Goal: Use online tool/utility: Use online tool/utility

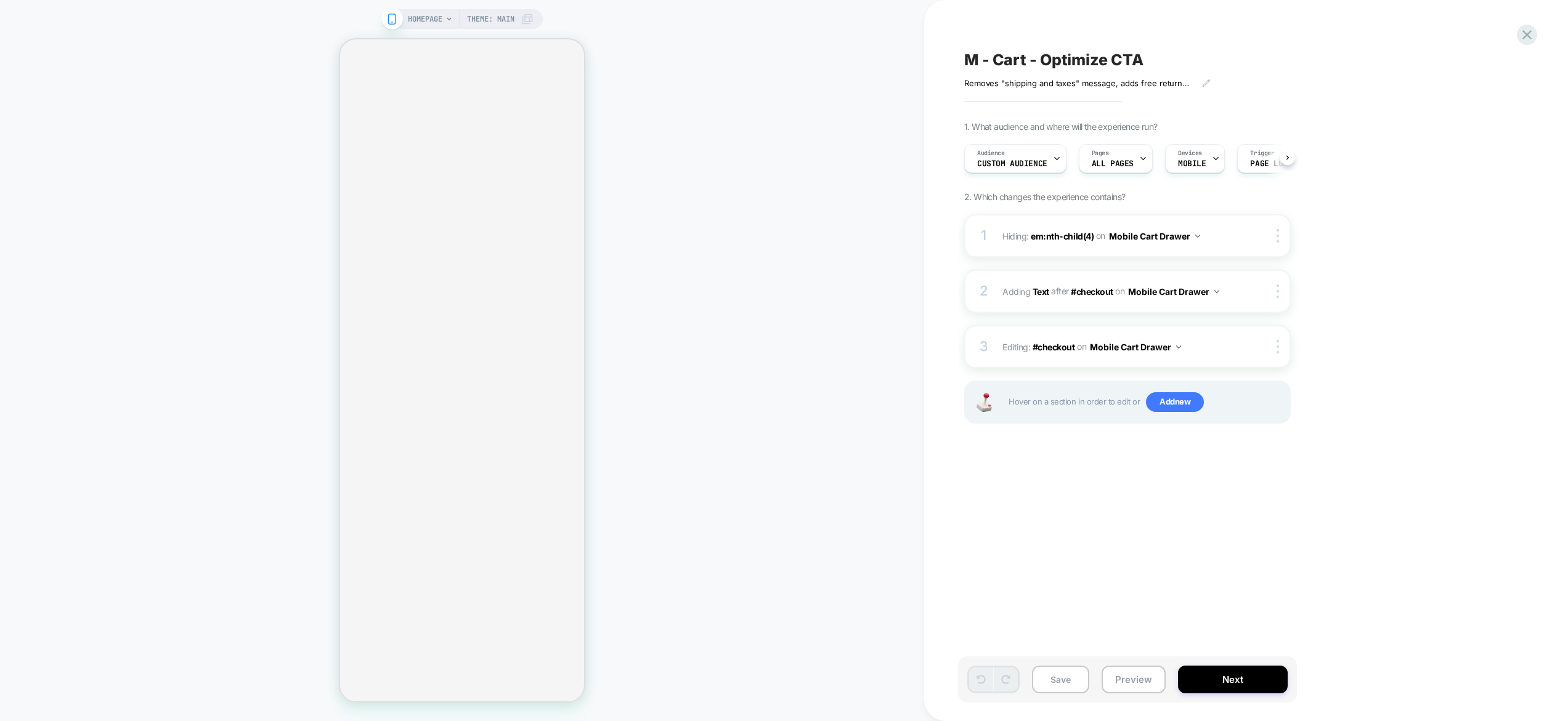
scroll to position [0, 1]
click at [1043, 160] on span "Custom Audience" at bounding box center [1012, 164] width 70 height 9
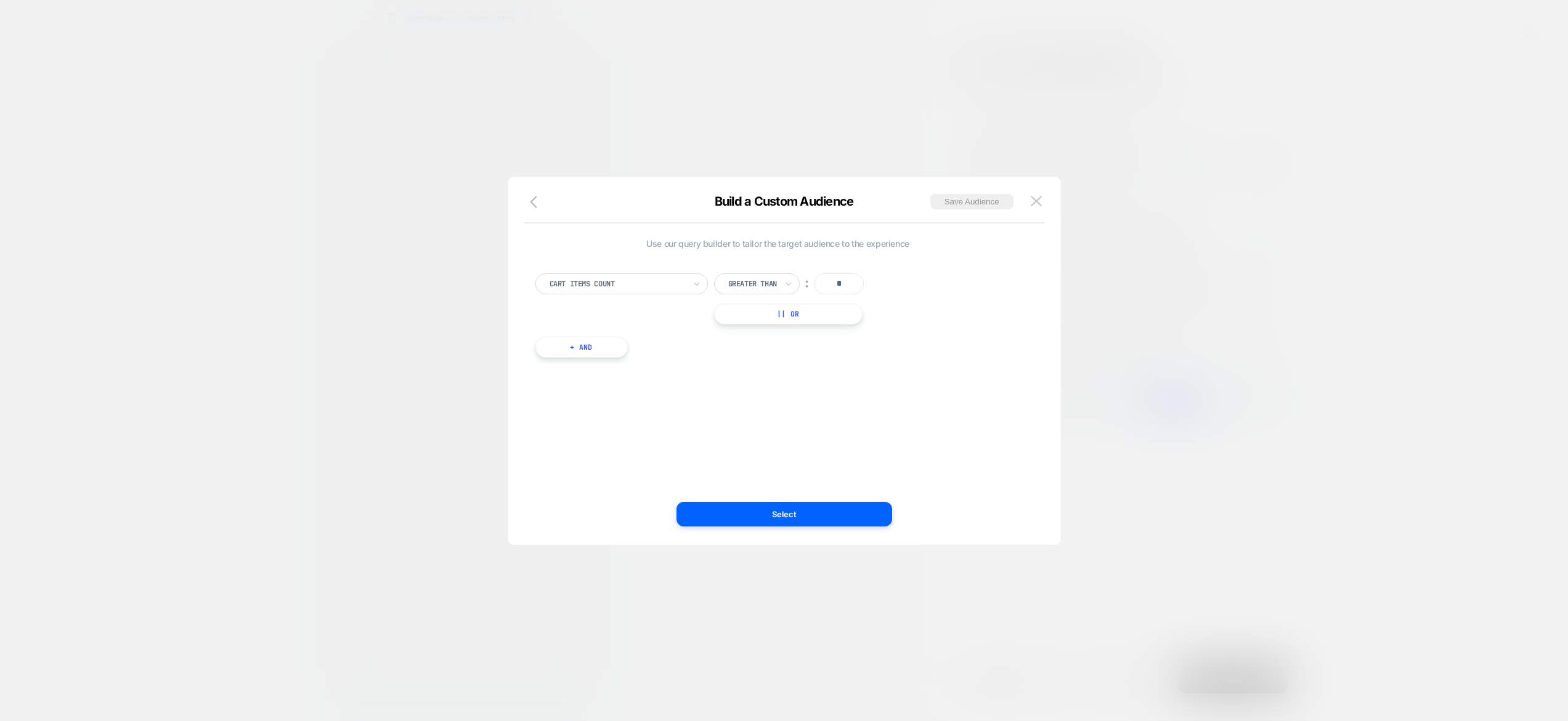
click at [913, 111] on div at bounding box center [784, 360] width 1568 height 721
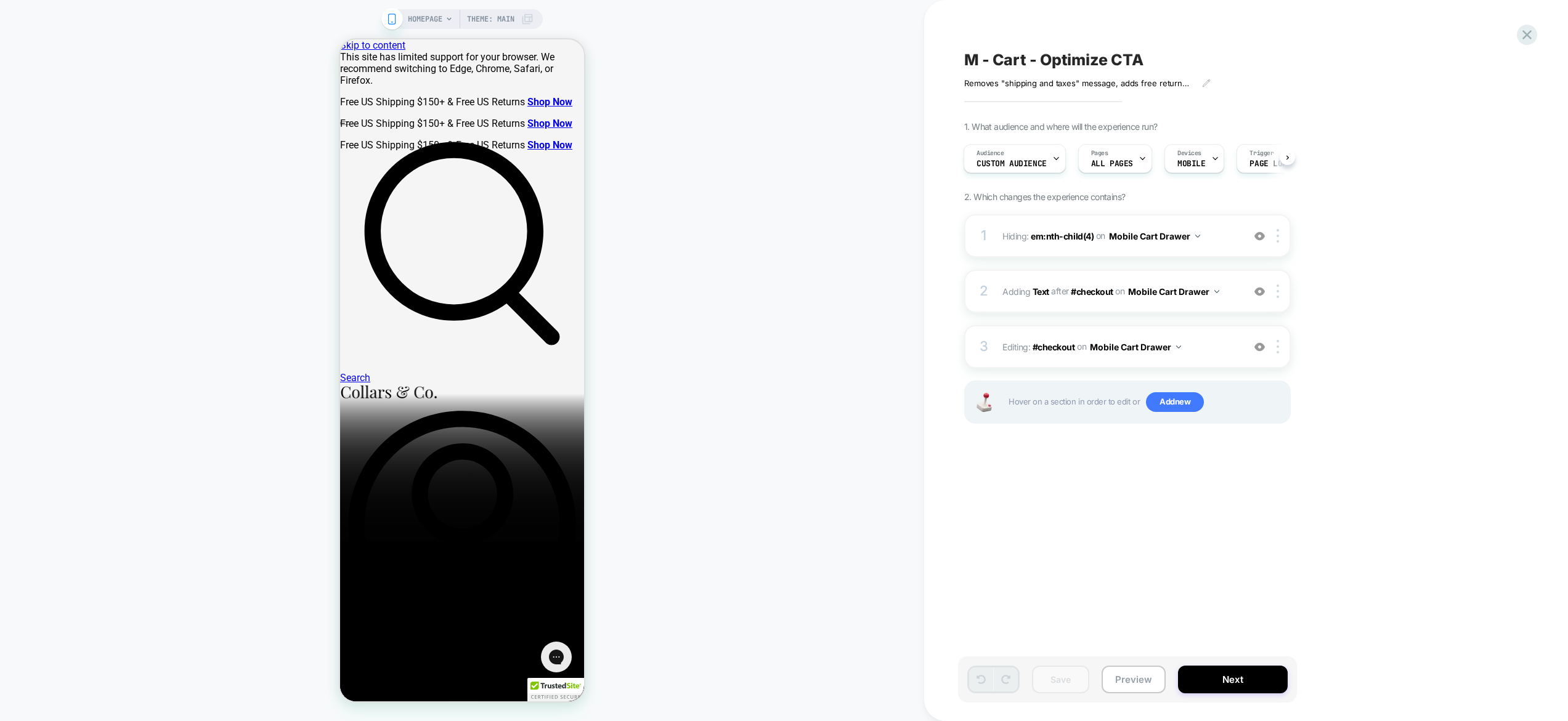
click at [438, 24] on span "HOMEPAGE" at bounding box center [425, 19] width 35 height 19
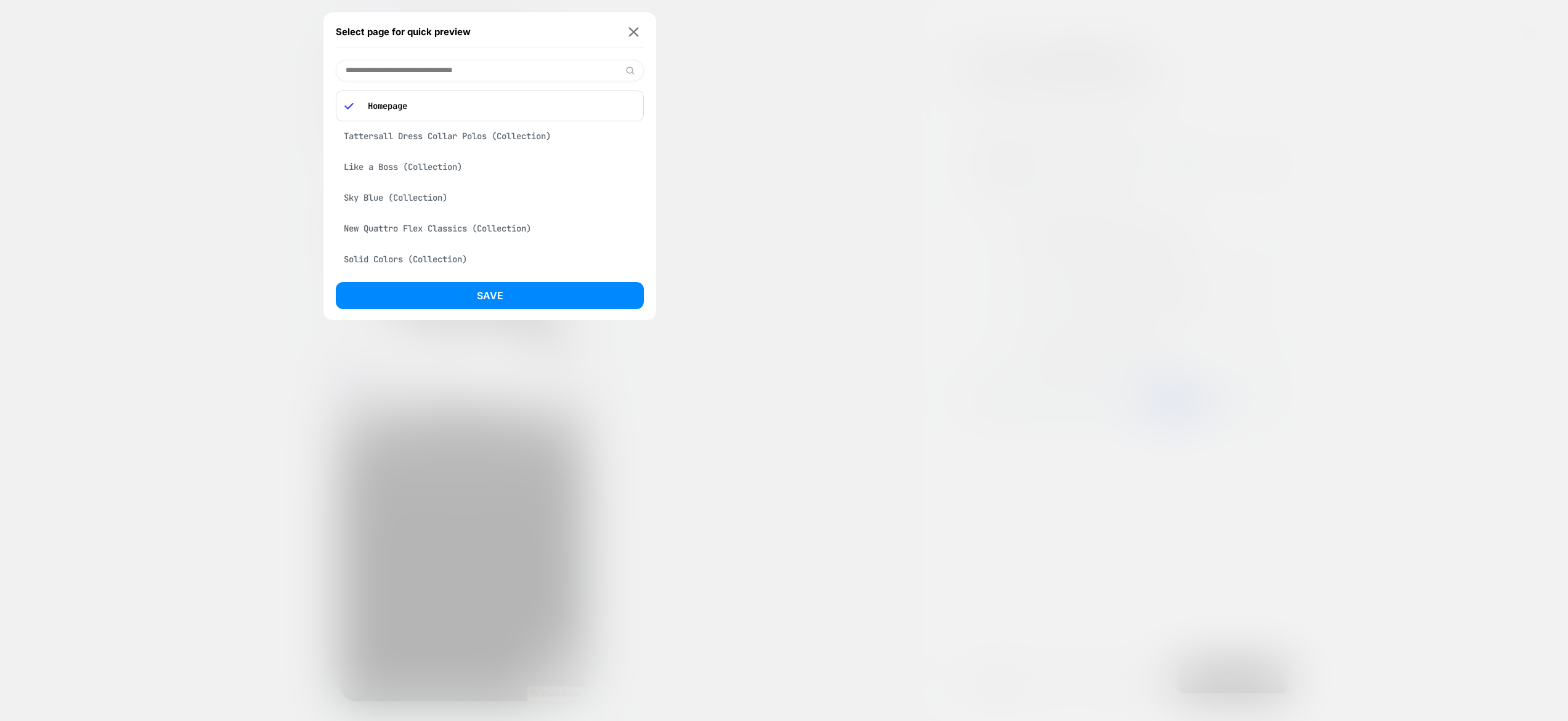
click at [790, 177] on div at bounding box center [784, 360] width 1568 height 721
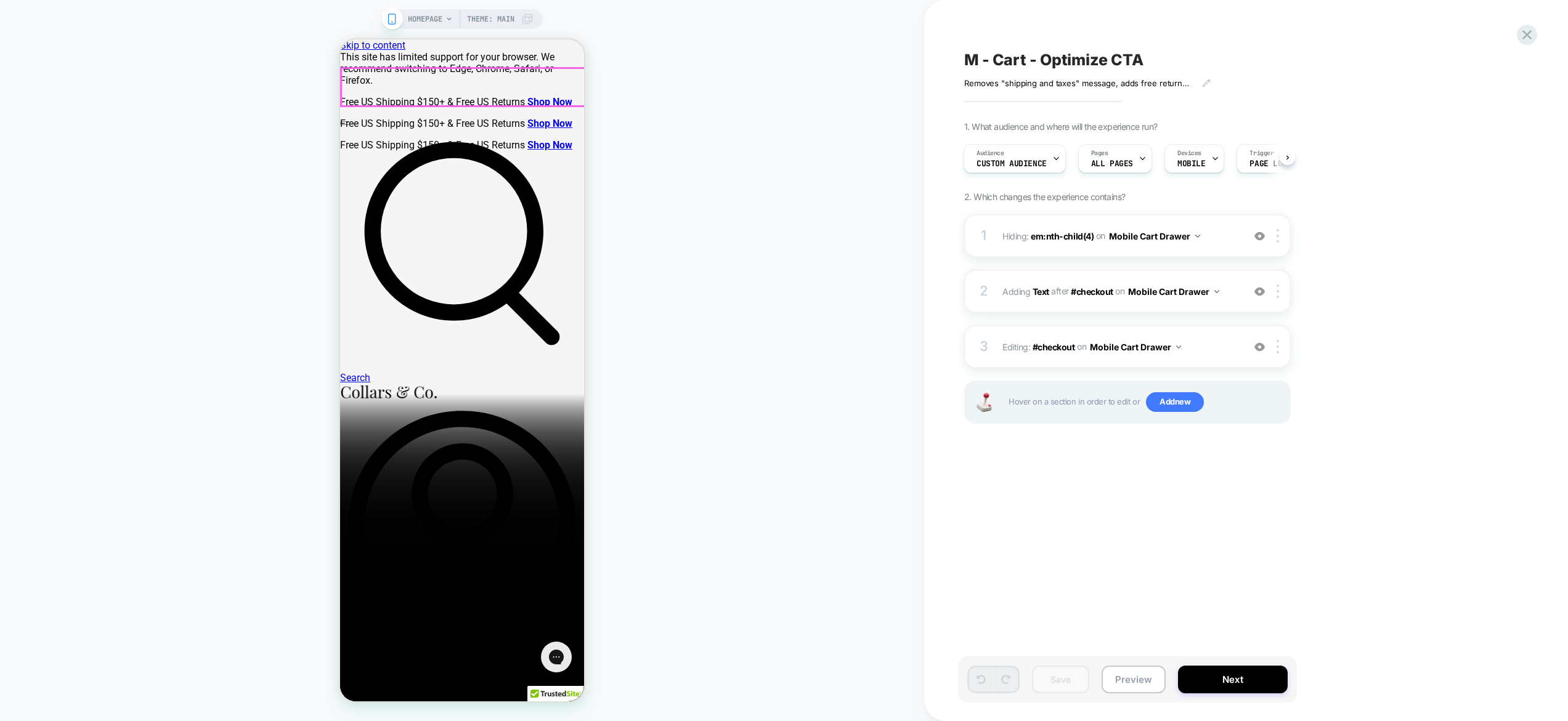
click at [575, 114] on div "Search My Account 0 Cart" at bounding box center [462, 522] width 244 height 817
click at [1260, 346] on img at bounding box center [1259, 346] width 11 height 11
click at [1258, 290] on img at bounding box center [1259, 291] width 11 height 11
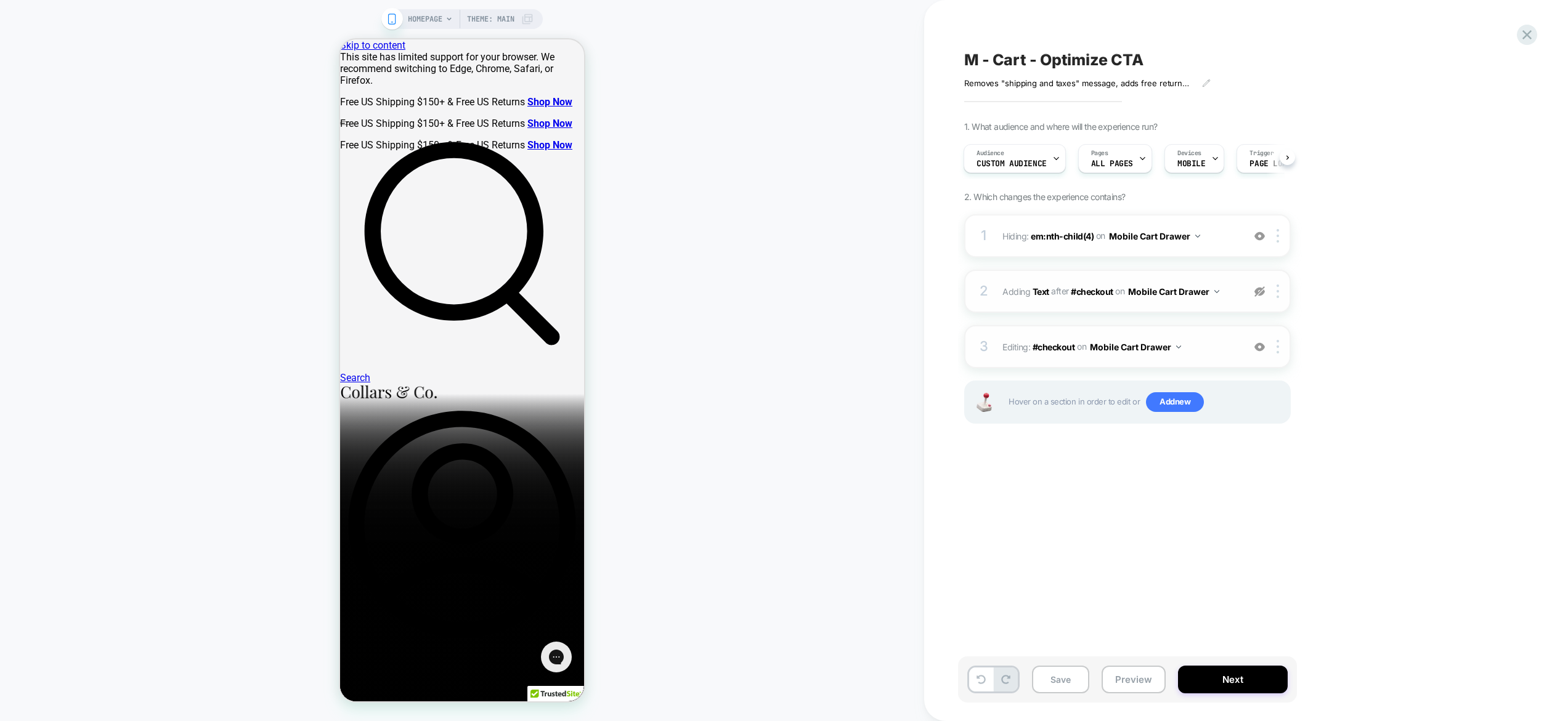
click at [1258, 290] on img at bounding box center [1259, 291] width 11 height 11
click at [1262, 239] on img at bounding box center [1259, 236] width 11 height 11
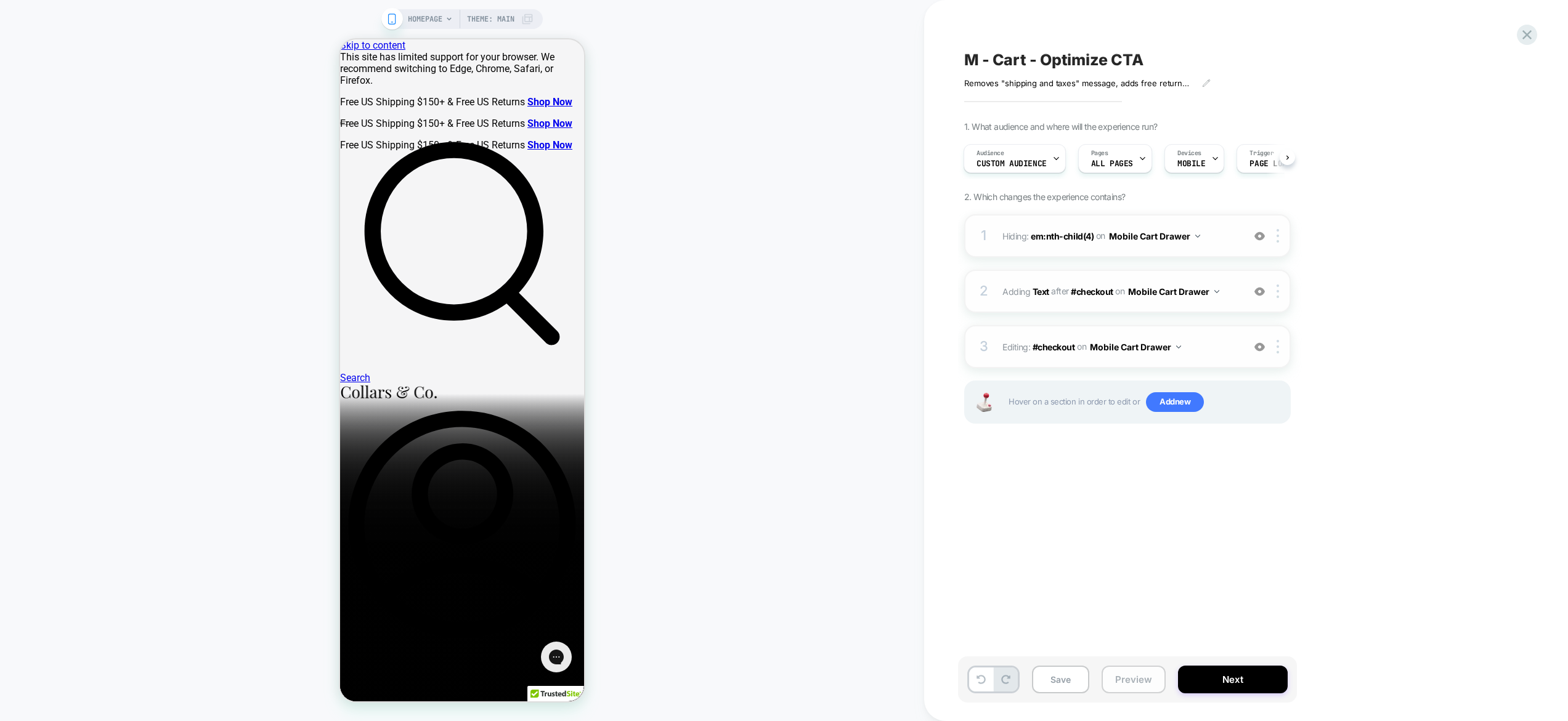
click at [1140, 686] on button "Preview" at bounding box center [1134, 679] width 64 height 28
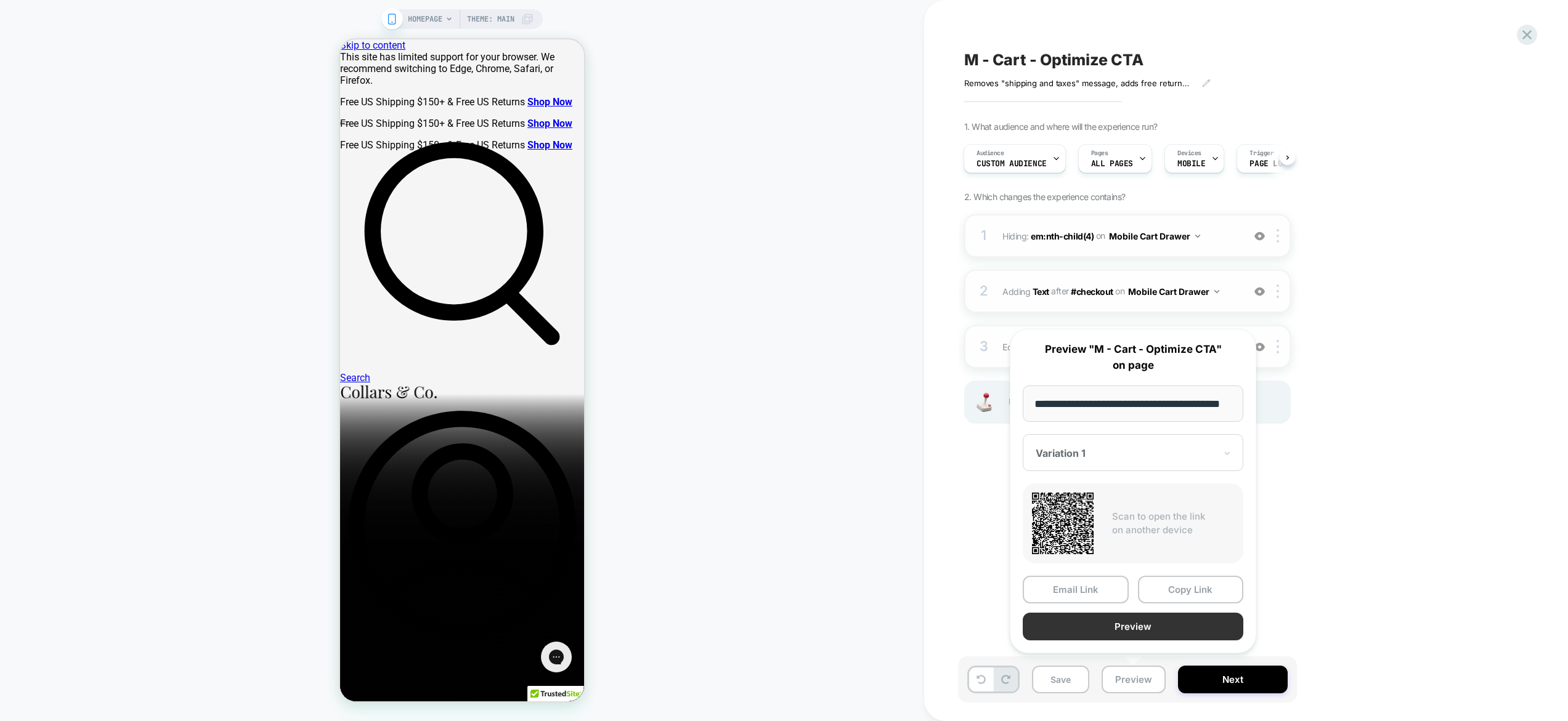
click at [1130, 625] on button "Preview" at bounding box center [1133, 626] width 221 height 28
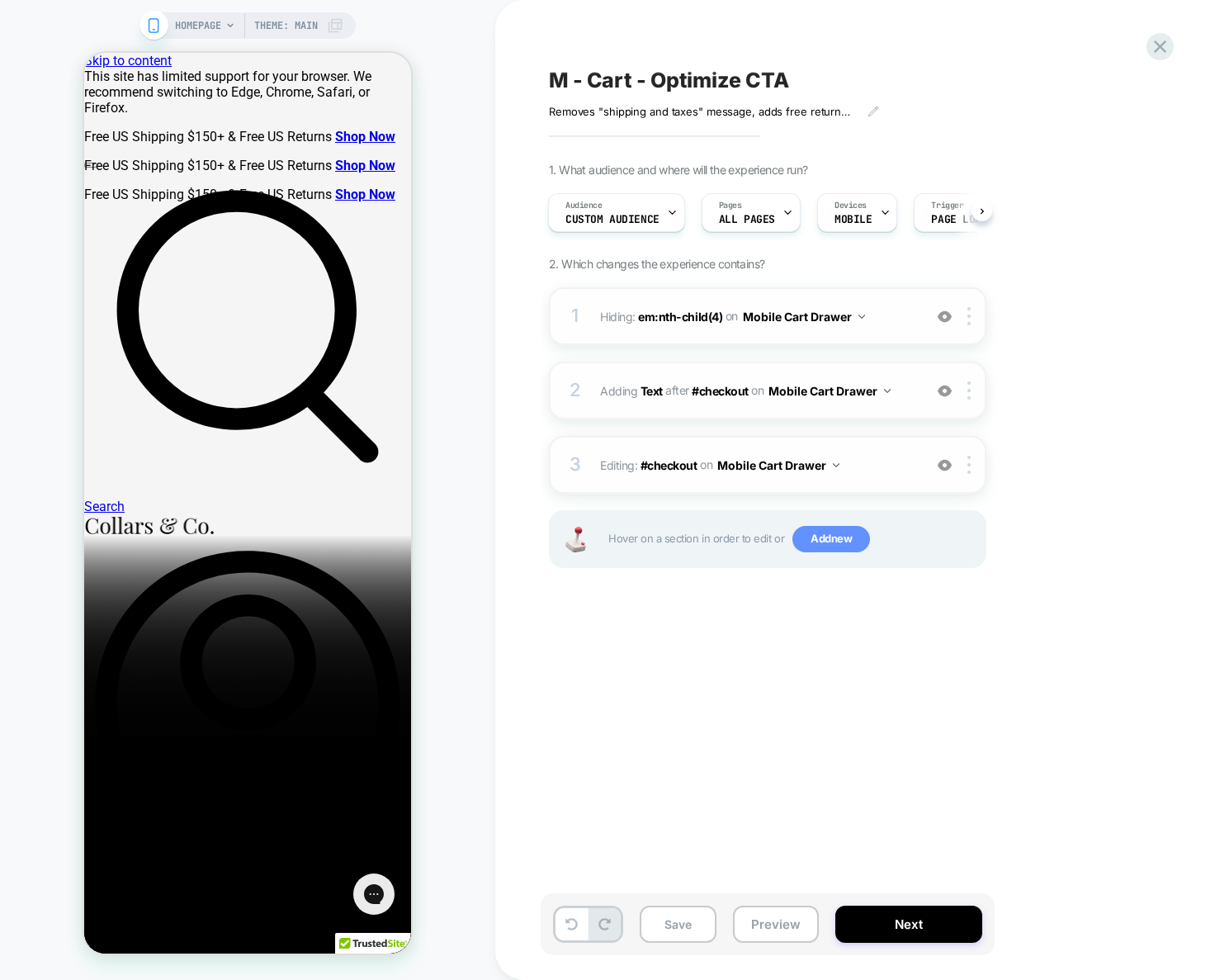
click at [829, 529] on span "Add new" at bounding box center [831, 539] width 78 height 26
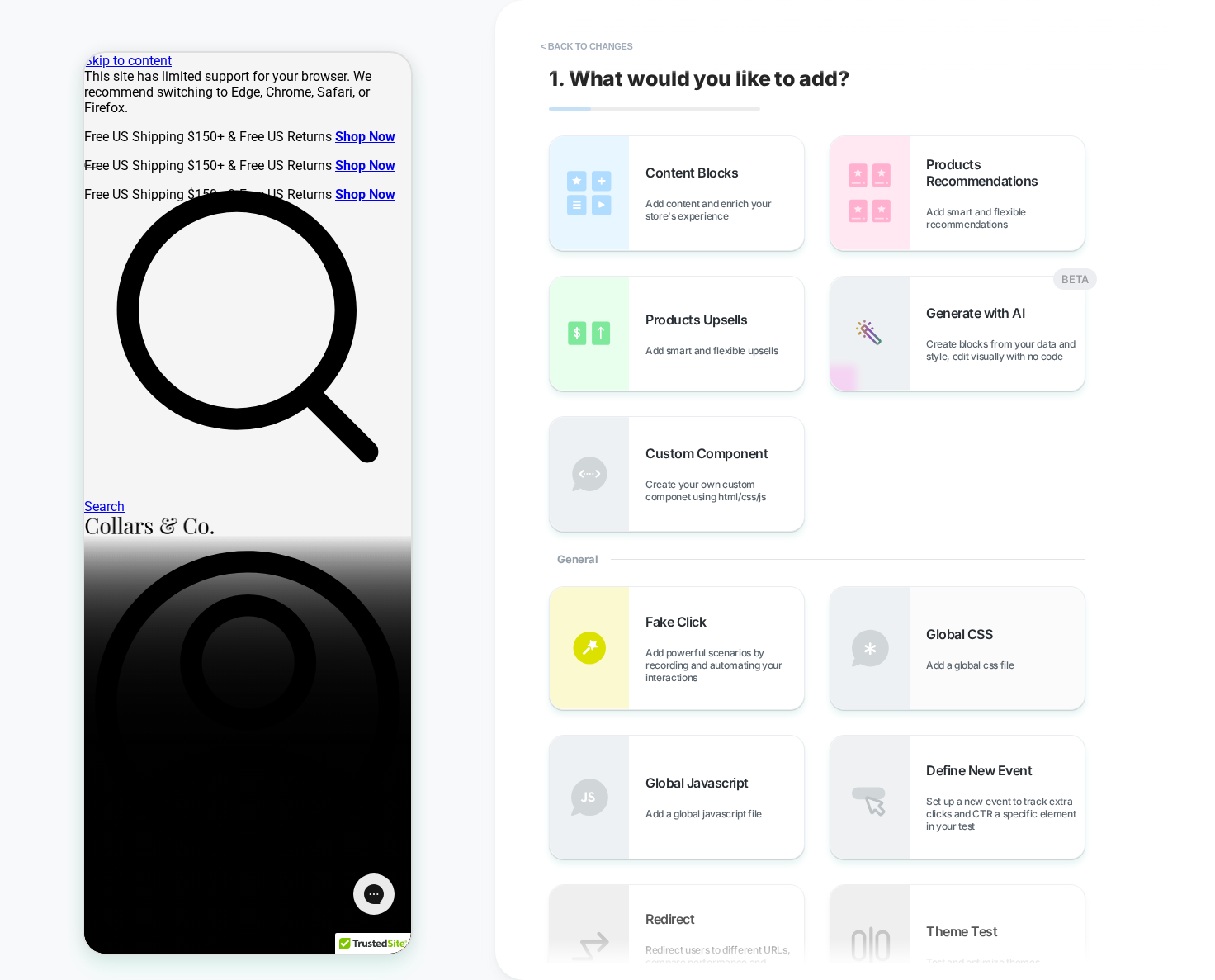
click at [1002, 664] on span "Add a global css file" at bounding box center [973, 665] width 95 height 13
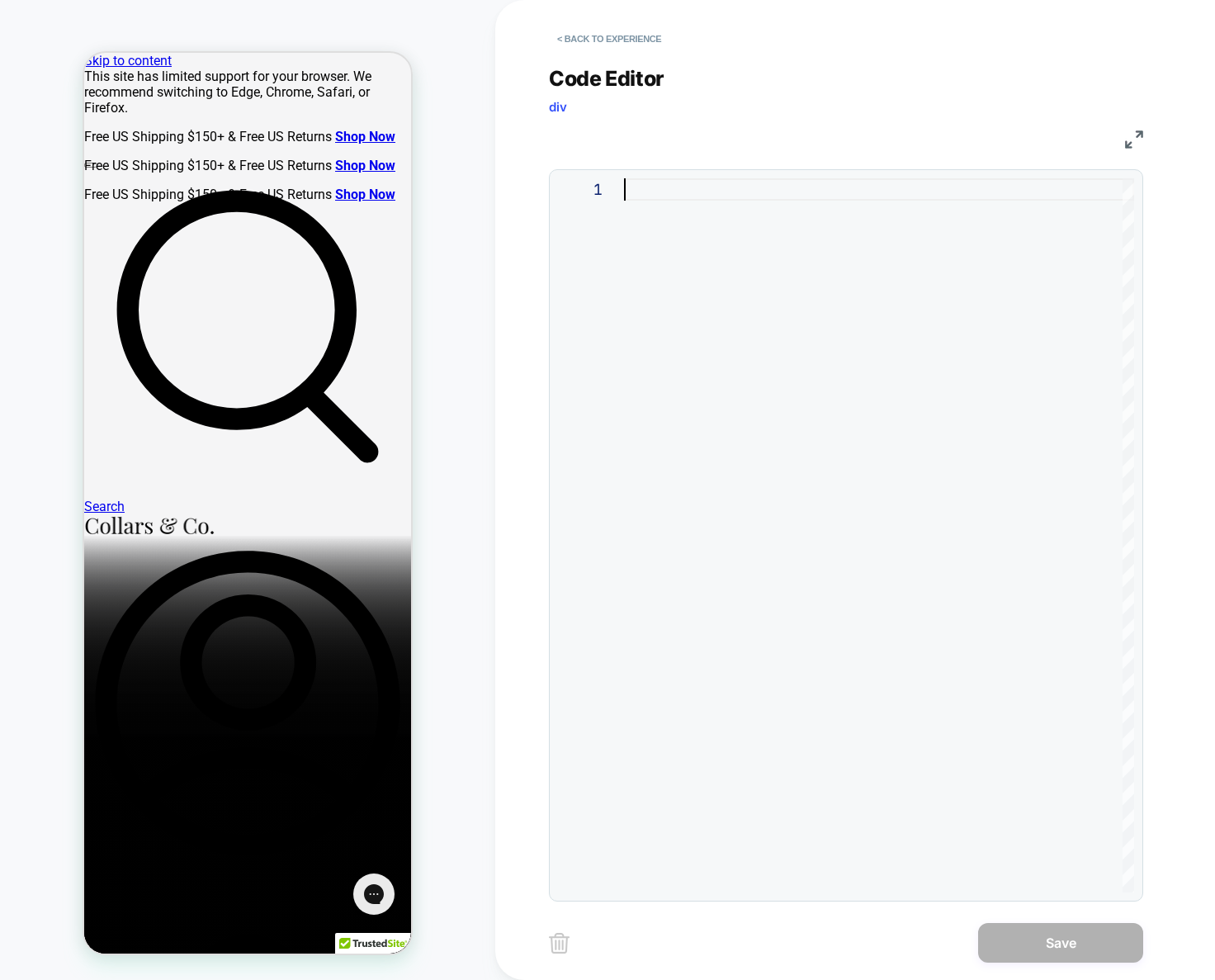
click at [845, 348] on div at bounding box center [879, 535] width 510 height 714
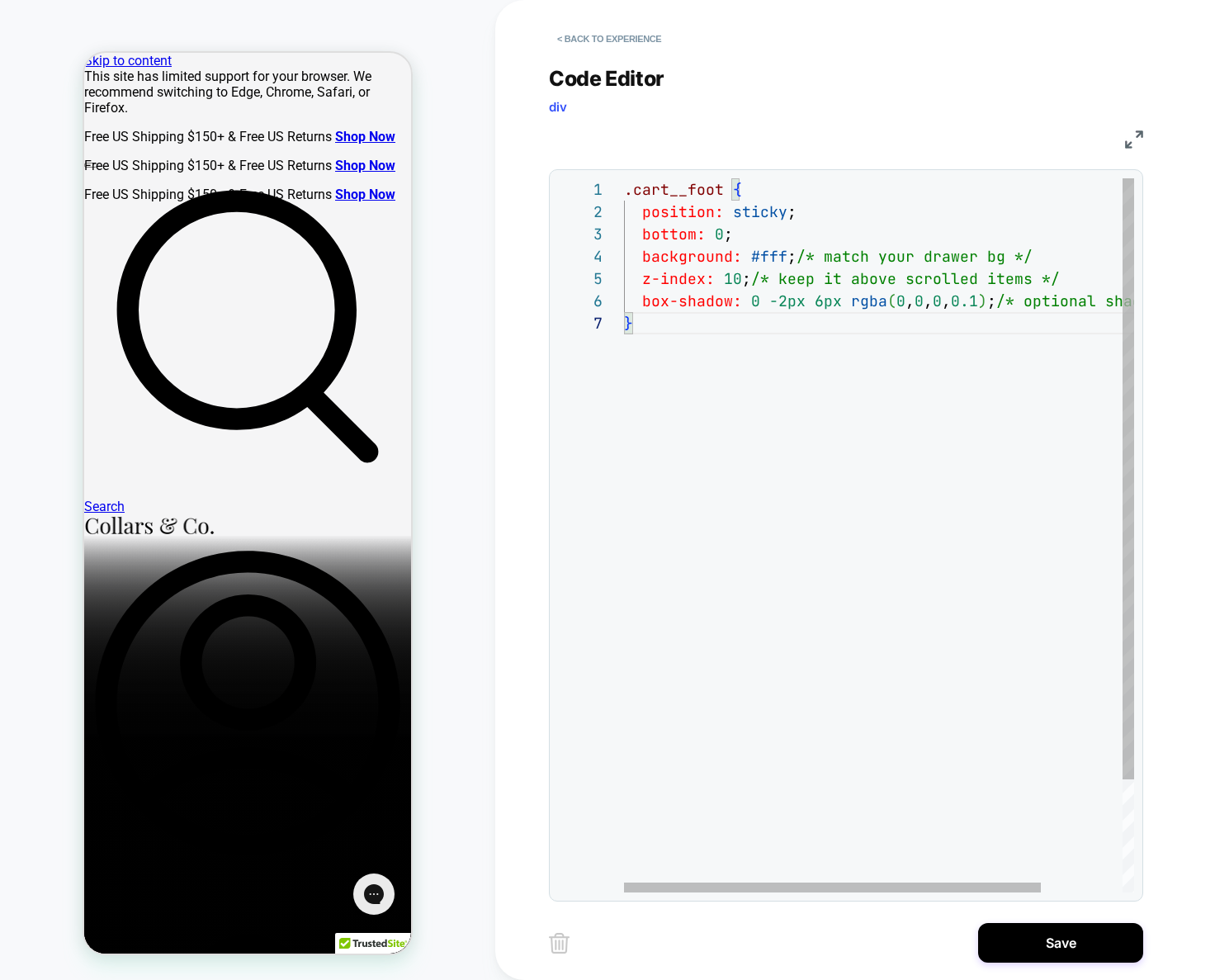
scroll to position [112, 204]
click at [827, 308] on div ".cart__foot { position: sticky ; bottom: 0 ; background: #fff ; /* match your d…" at bounding box center [929, 602] width 609 height 848
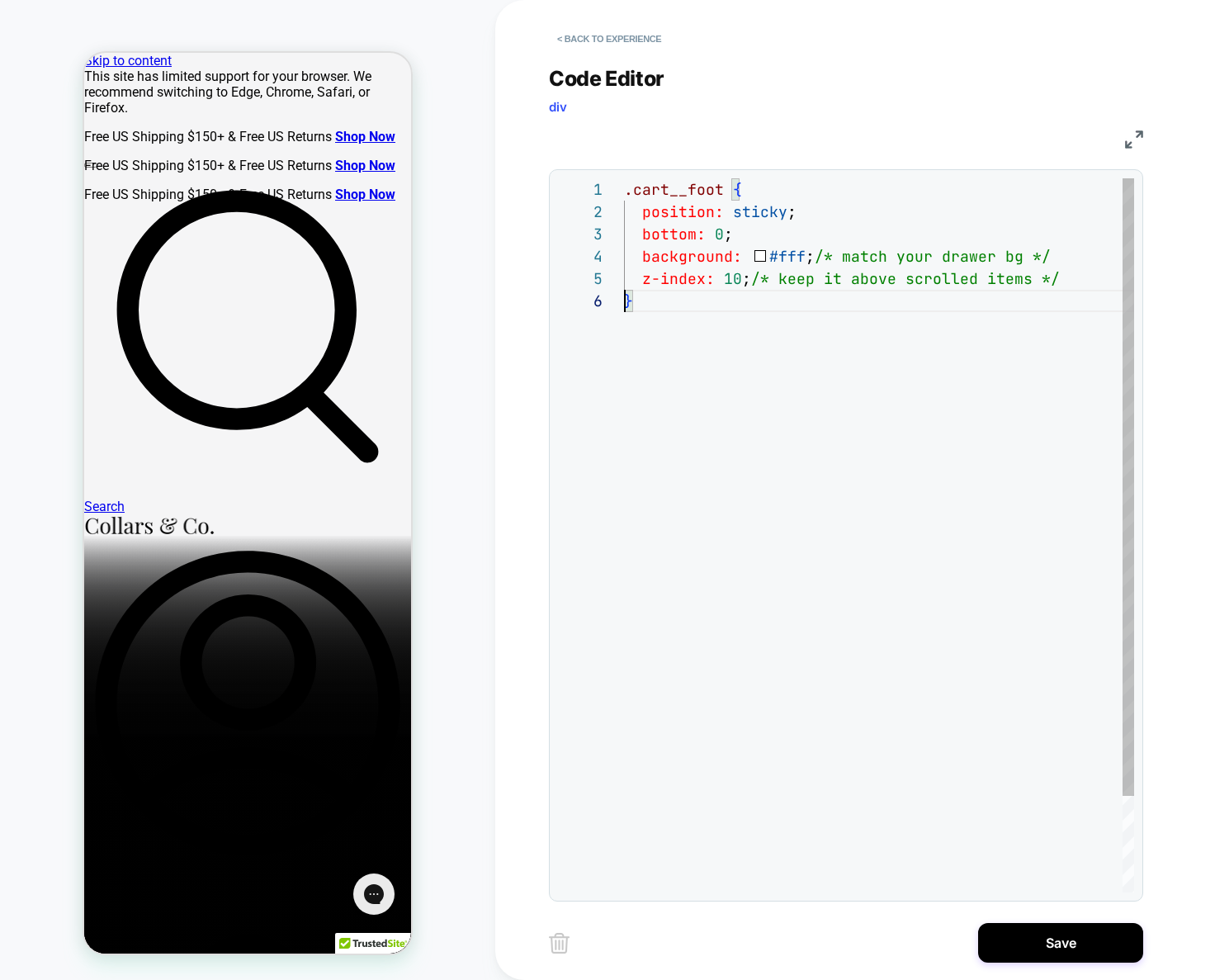
scroll to position [90, 170]
click at [791, 273] on div ".cart__foot { position: sticky ; bottom: 0 ; background: #fff ; /* match your d…" at bounding box center [879, 591] width 510 height 826
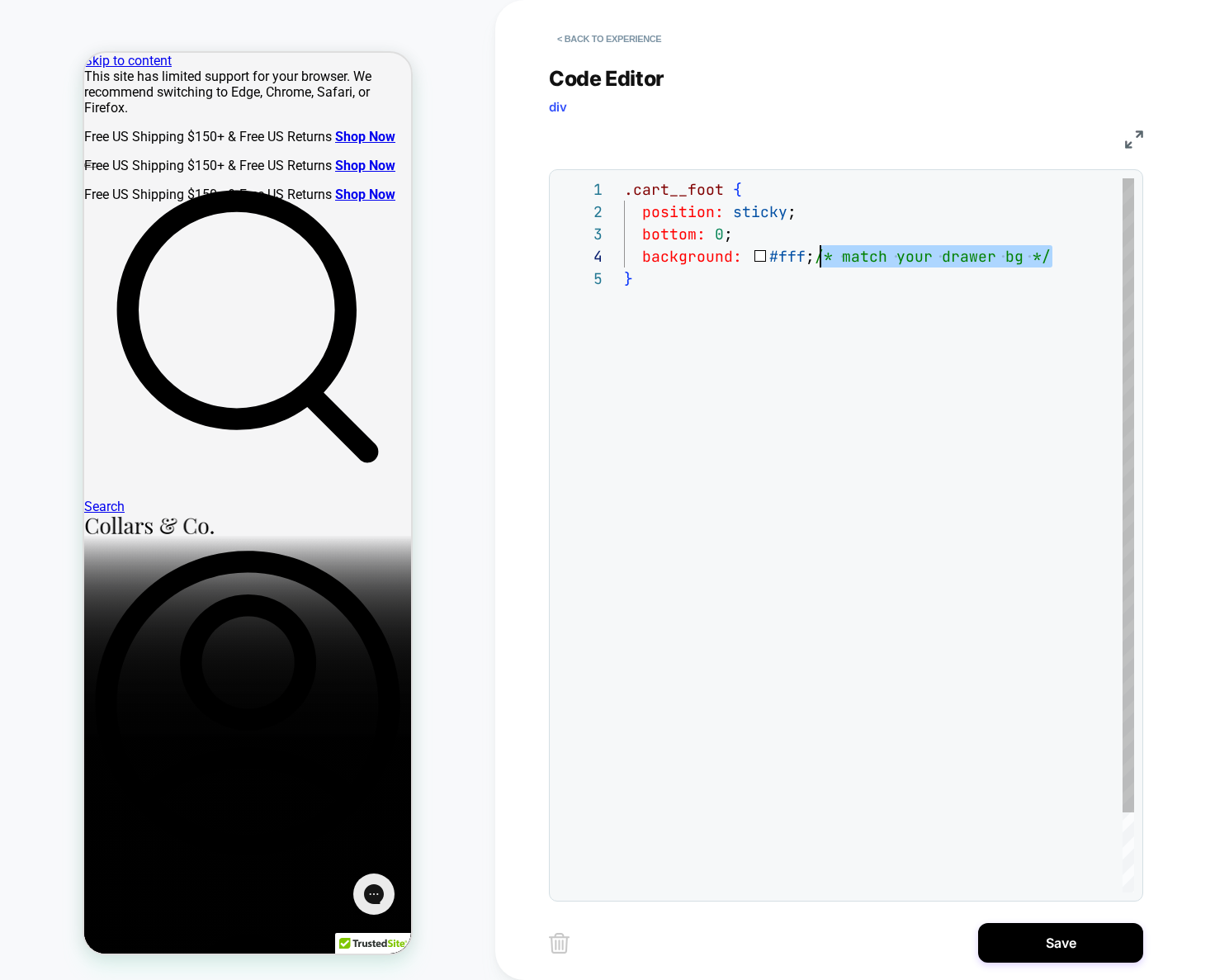
drag, startPoint x: 1057, startPoint y: 258, endPoint x: 820, endPoint y: 261, distance: 237.0
click at [820, 261] on div ".cart__foot { position: sticky ; bottom: 0 ; background: #fff ; /* match your d…" at bounding box center [879, 580] width 510 height 804
type textarea "**********"
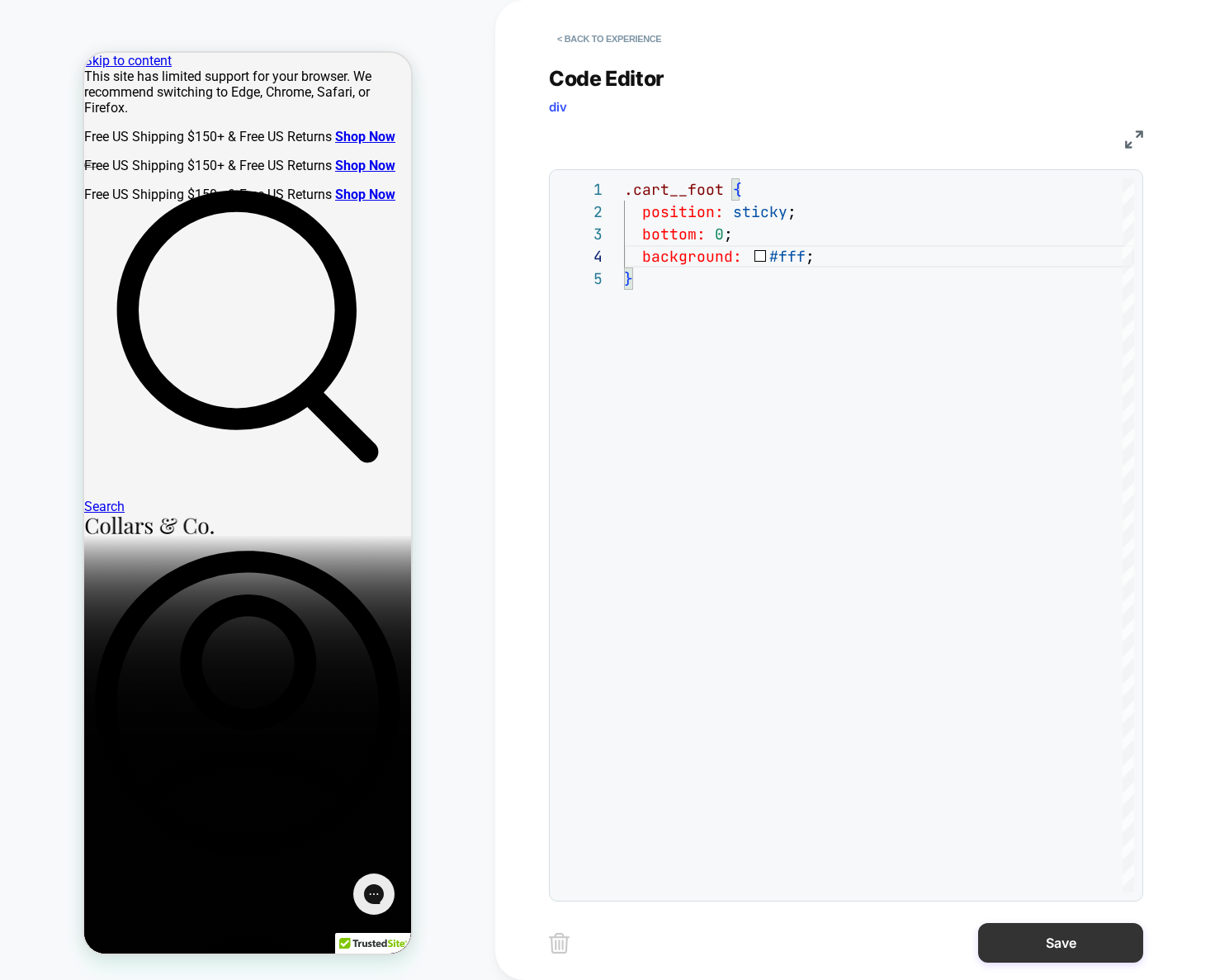
click at [1040, 935] on button "Save" at bounding box center [1060, 942] width 165 height 40
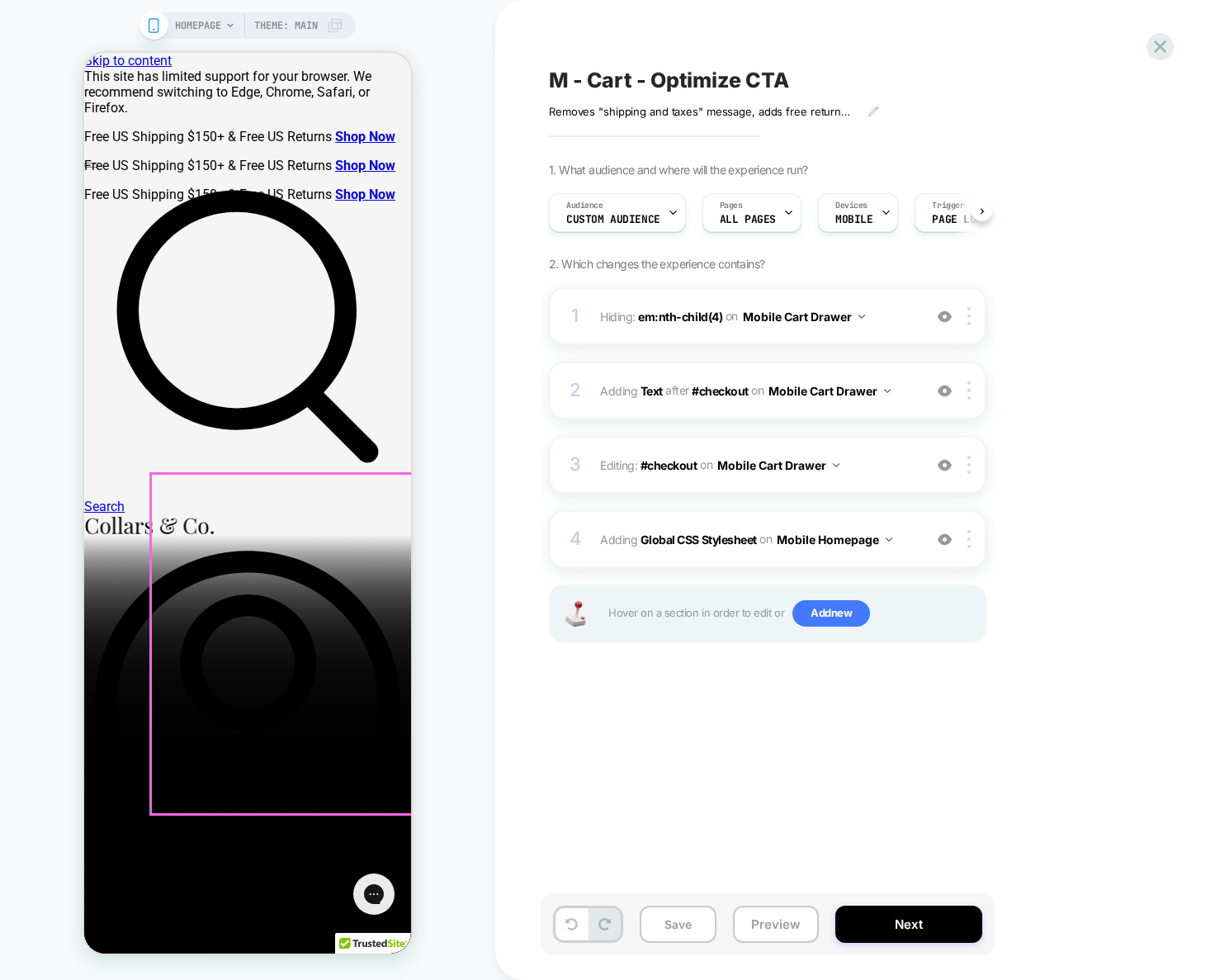
scroll to position [0, 1]
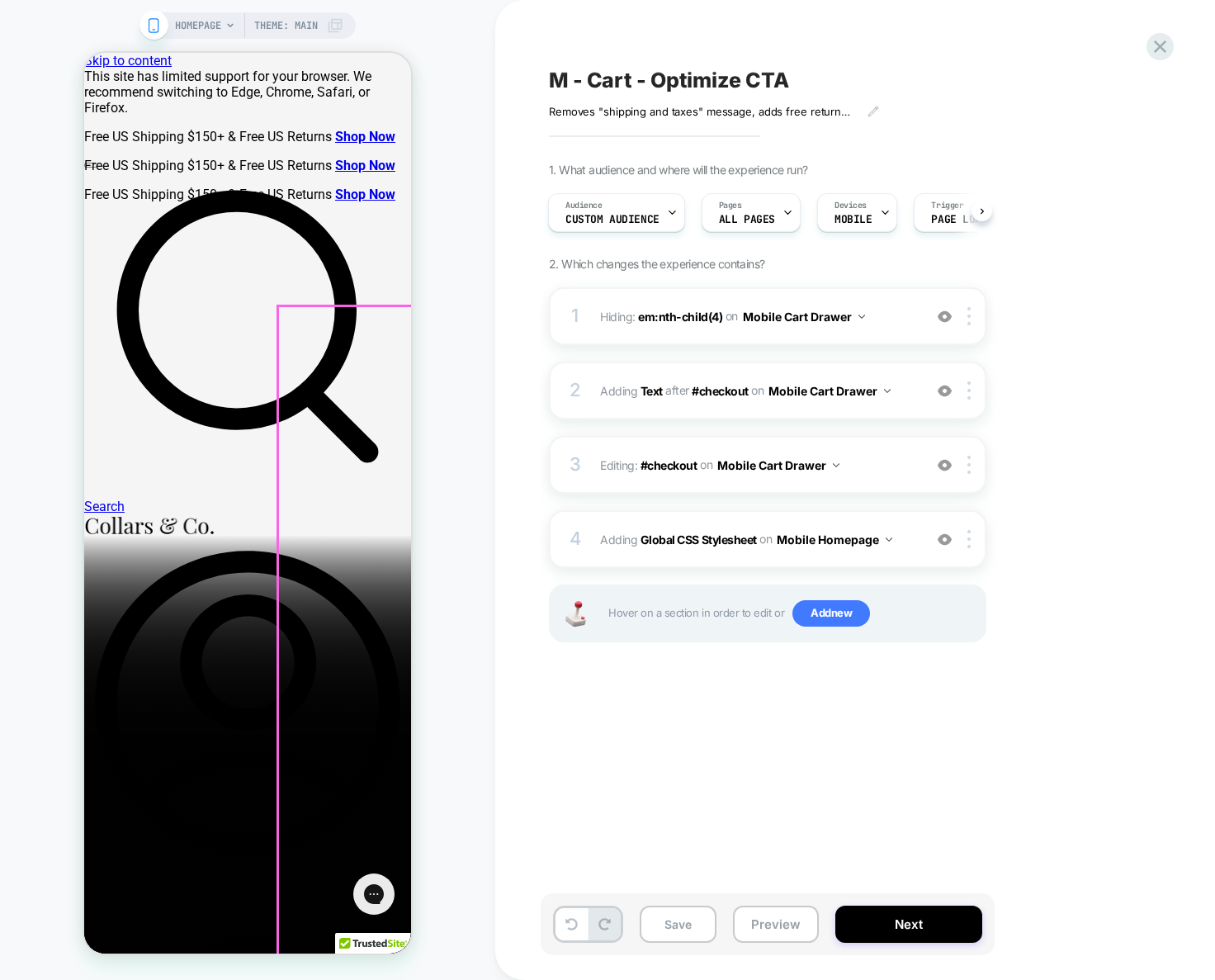
scroll to position [221, 0]
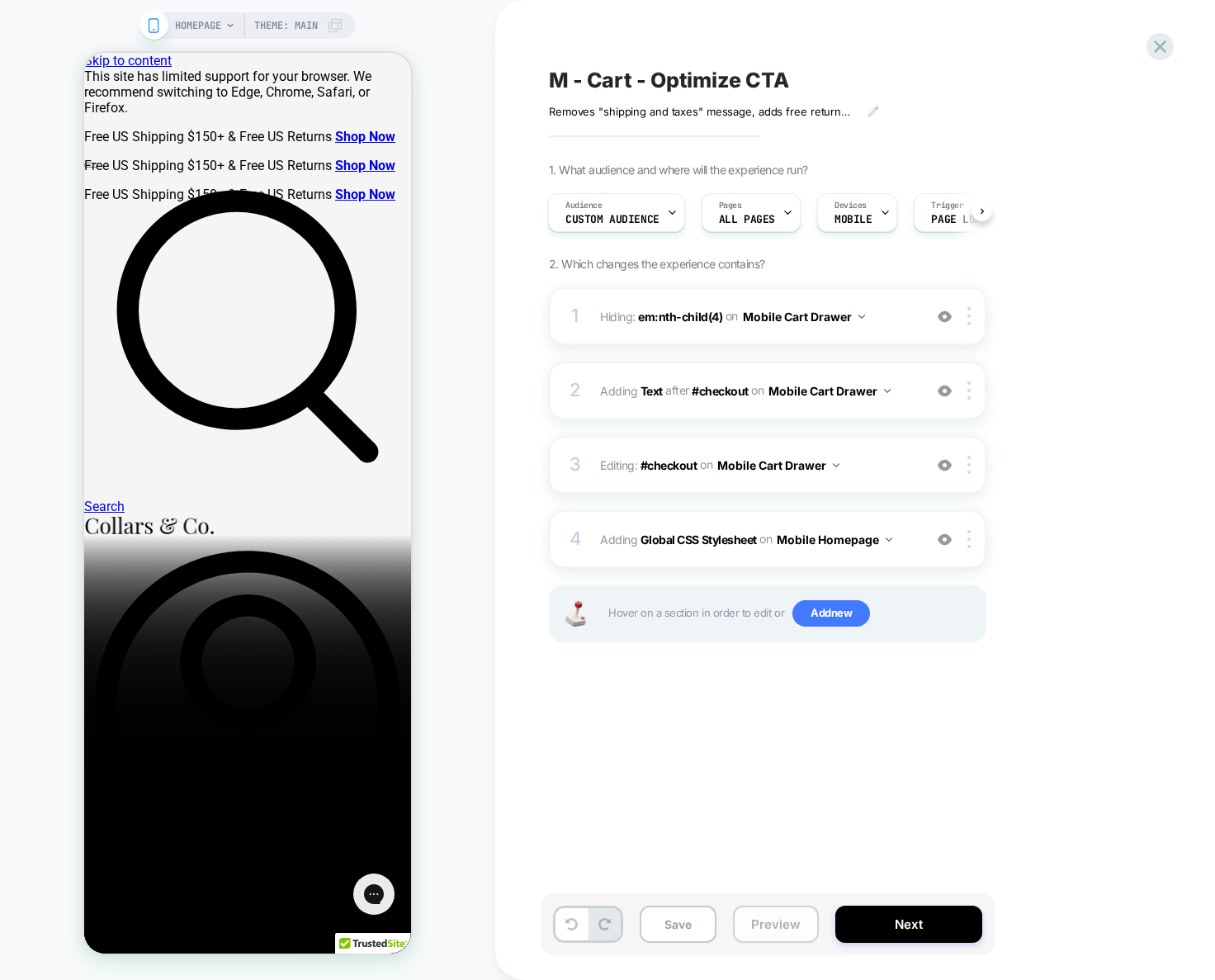
click at [774, 934] on button "Preview" at bounding box center [776, 924] width 86 height 38
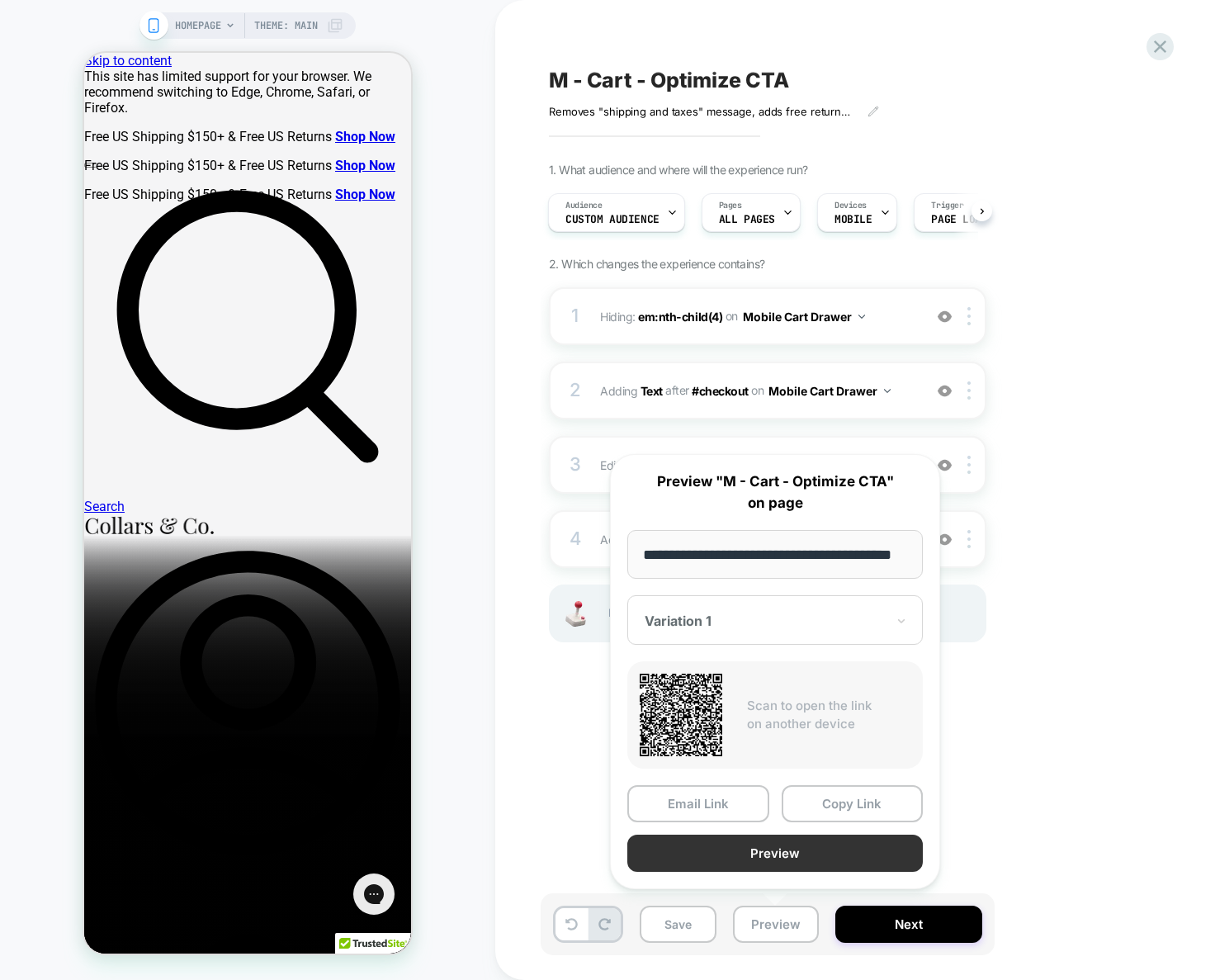
scroll to position [0, 0]
click at [782, 854] on button "Preview" at bounding box center [775, 853] width 296 height 38
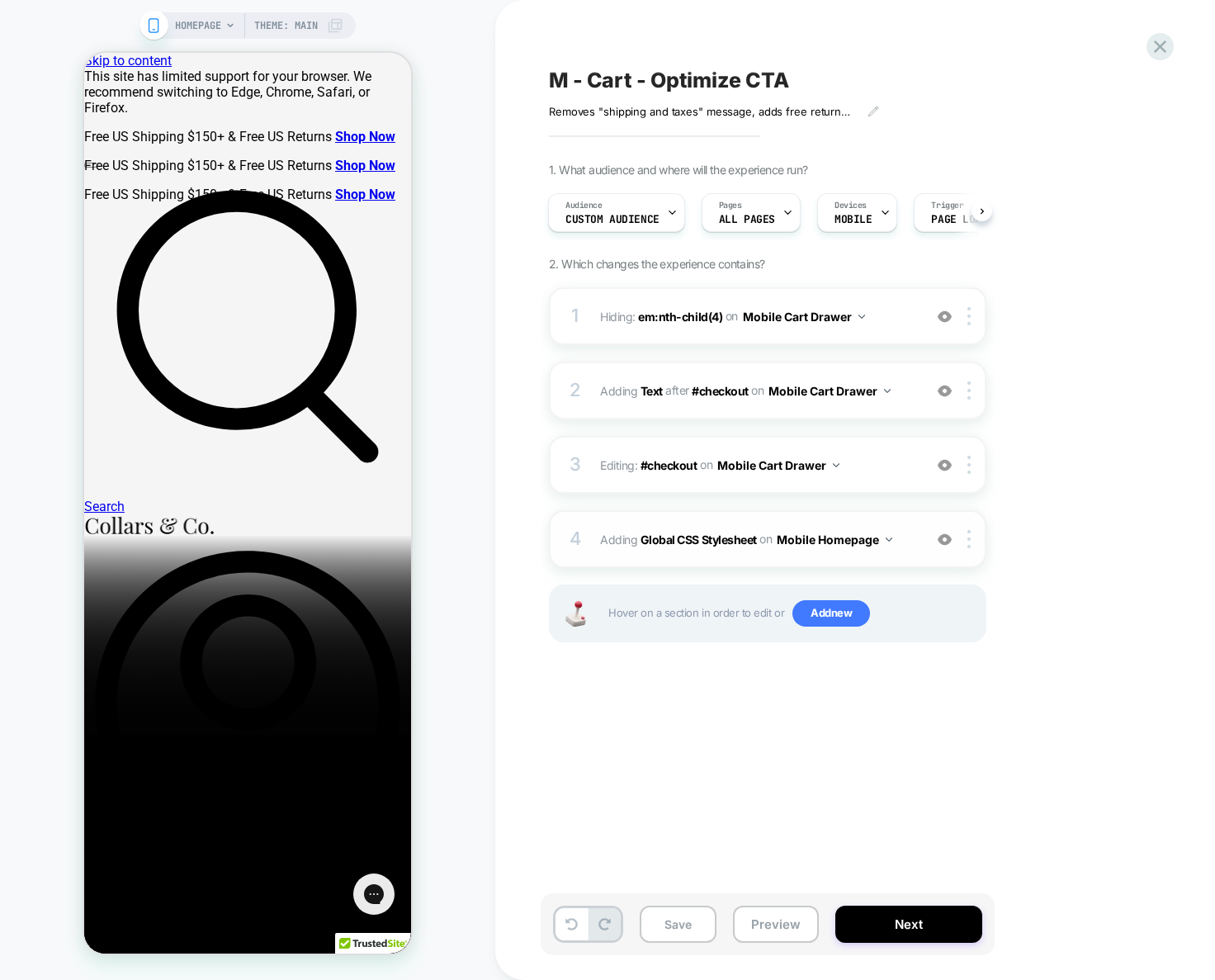
click at [854, 543] on button "Mobile Homepage" at bounding box center [834, 539] width 116 height 24
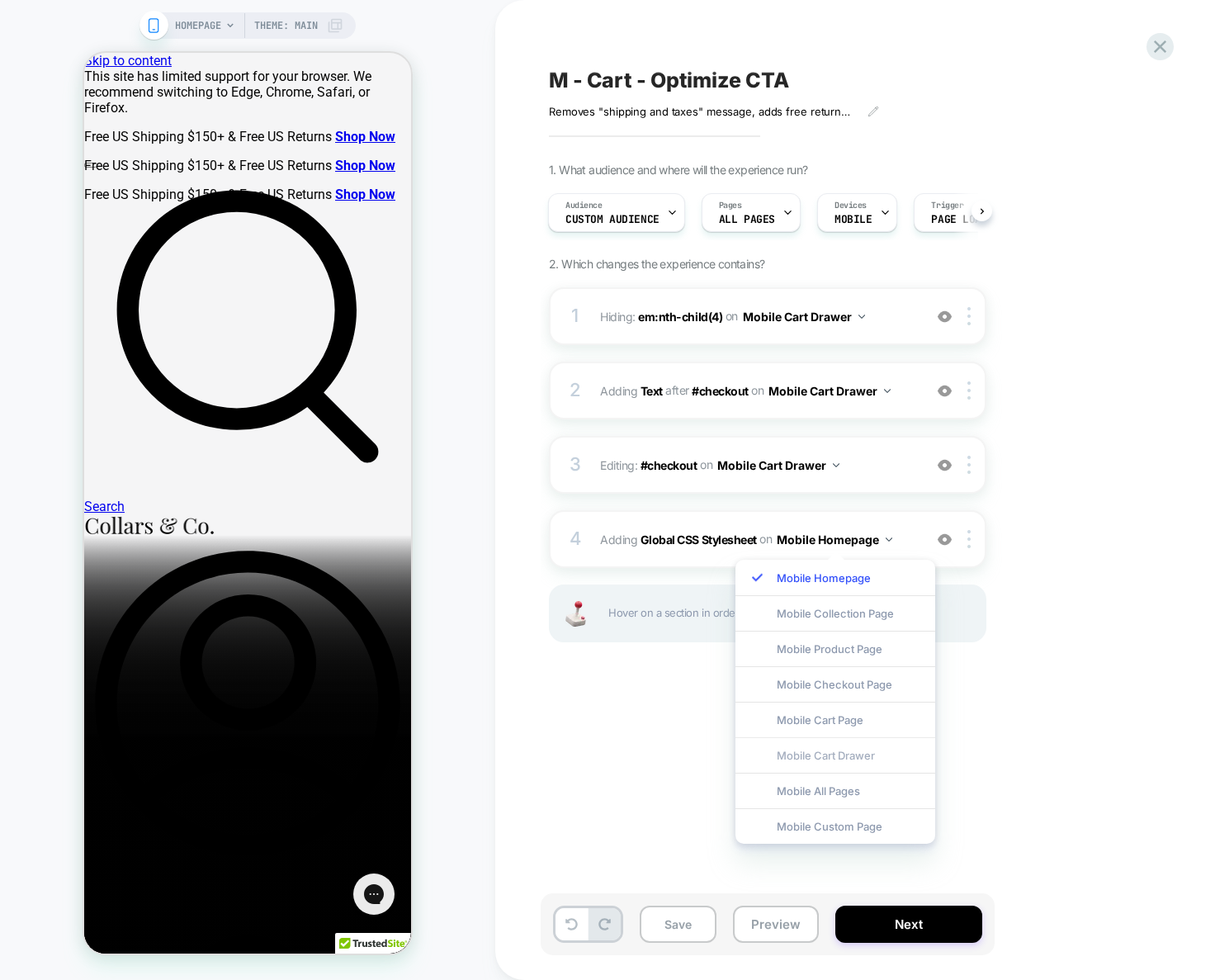
click at [866, 754] on div "Mobile Cart Drawer" at bounding box center [834, 755] width 199 height 36
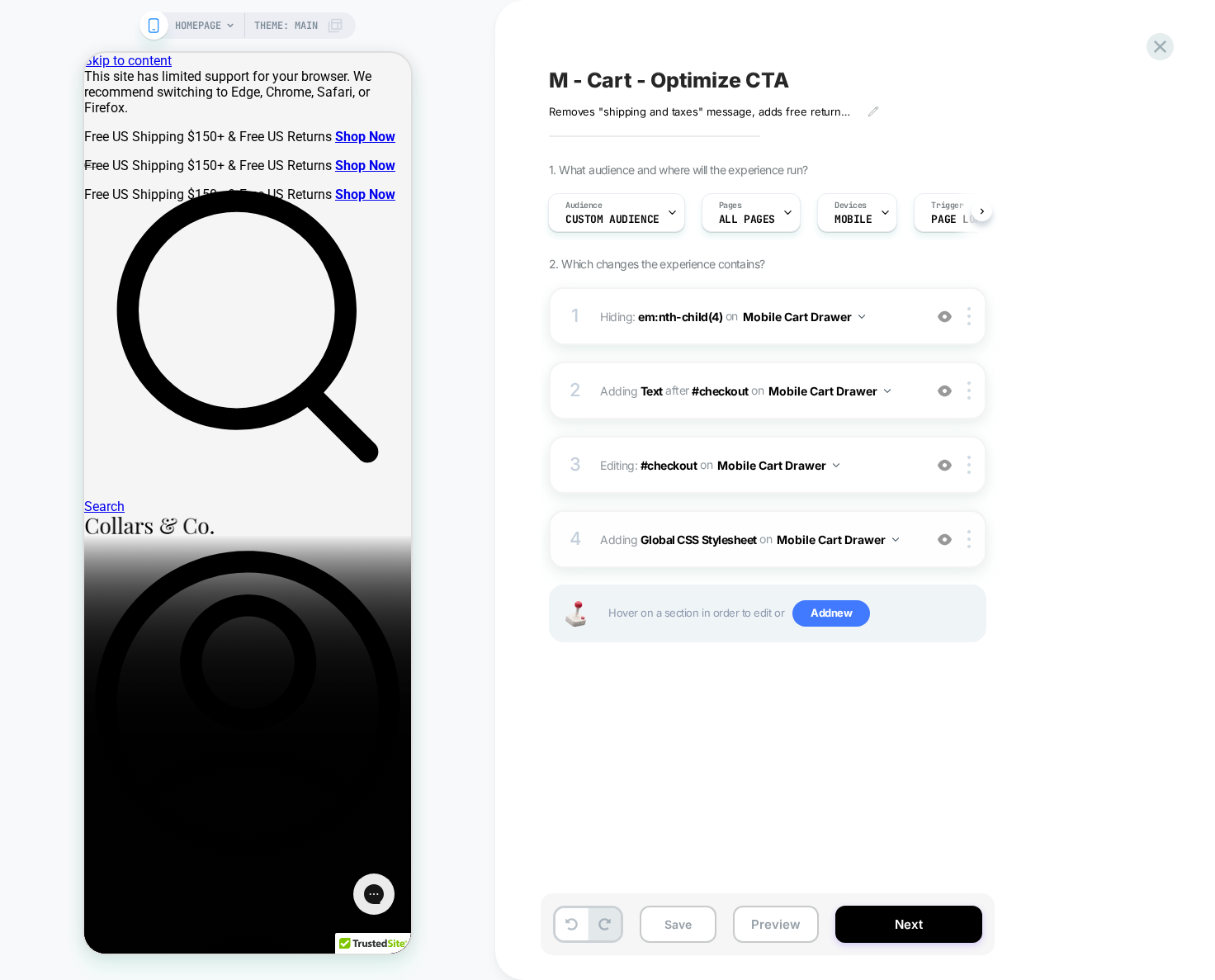
click at [911, 555] on div "4 Adding Global CSS Stylesheet on Mobile Cart Drawer Add Before Add After Copy …" at bounding box center [768, 539] width 437 height 58
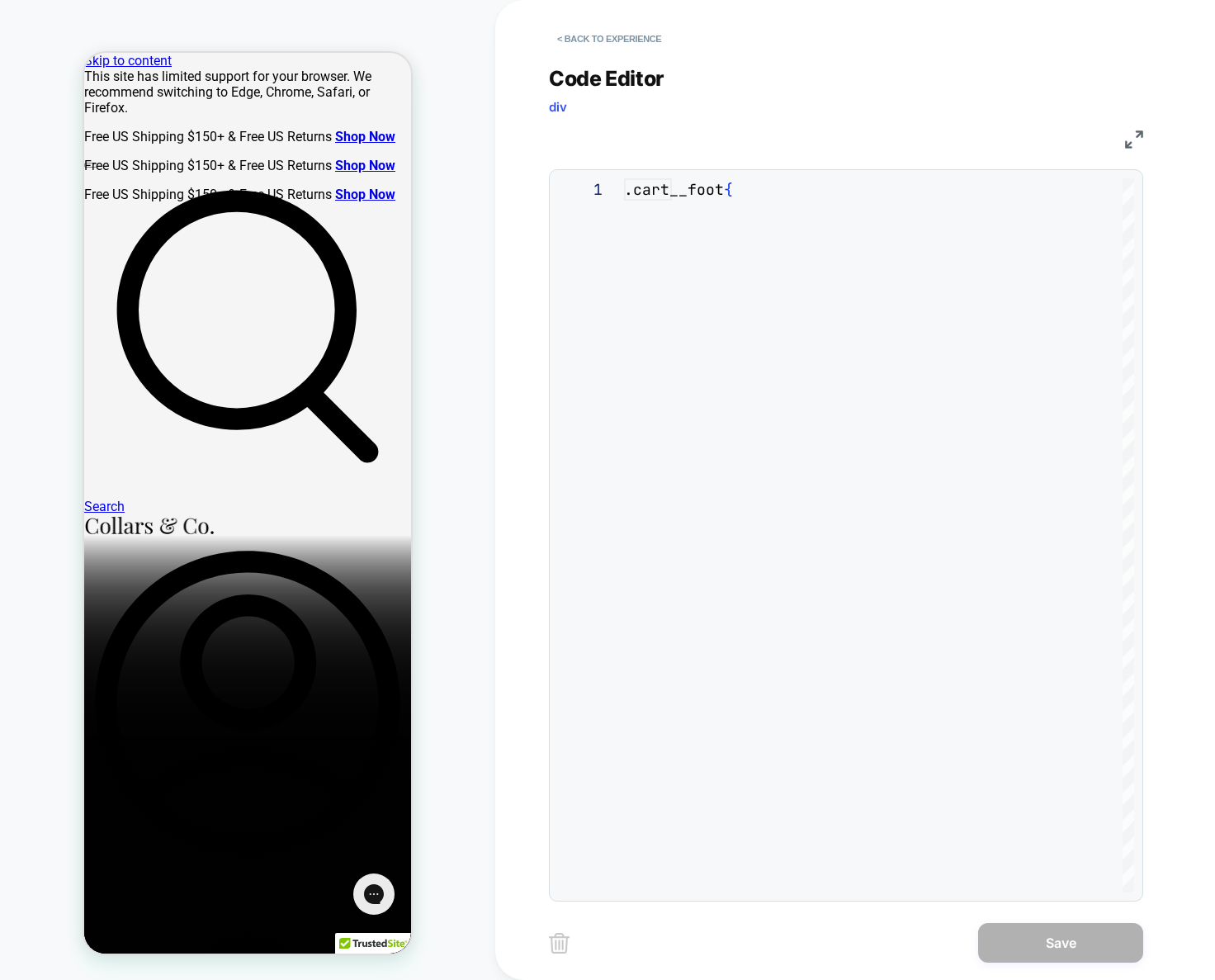
scroll to position [112, 0]
click at [631, 40] on button "< Back to experience" at bounding box center [609, 39] width 120 height 26
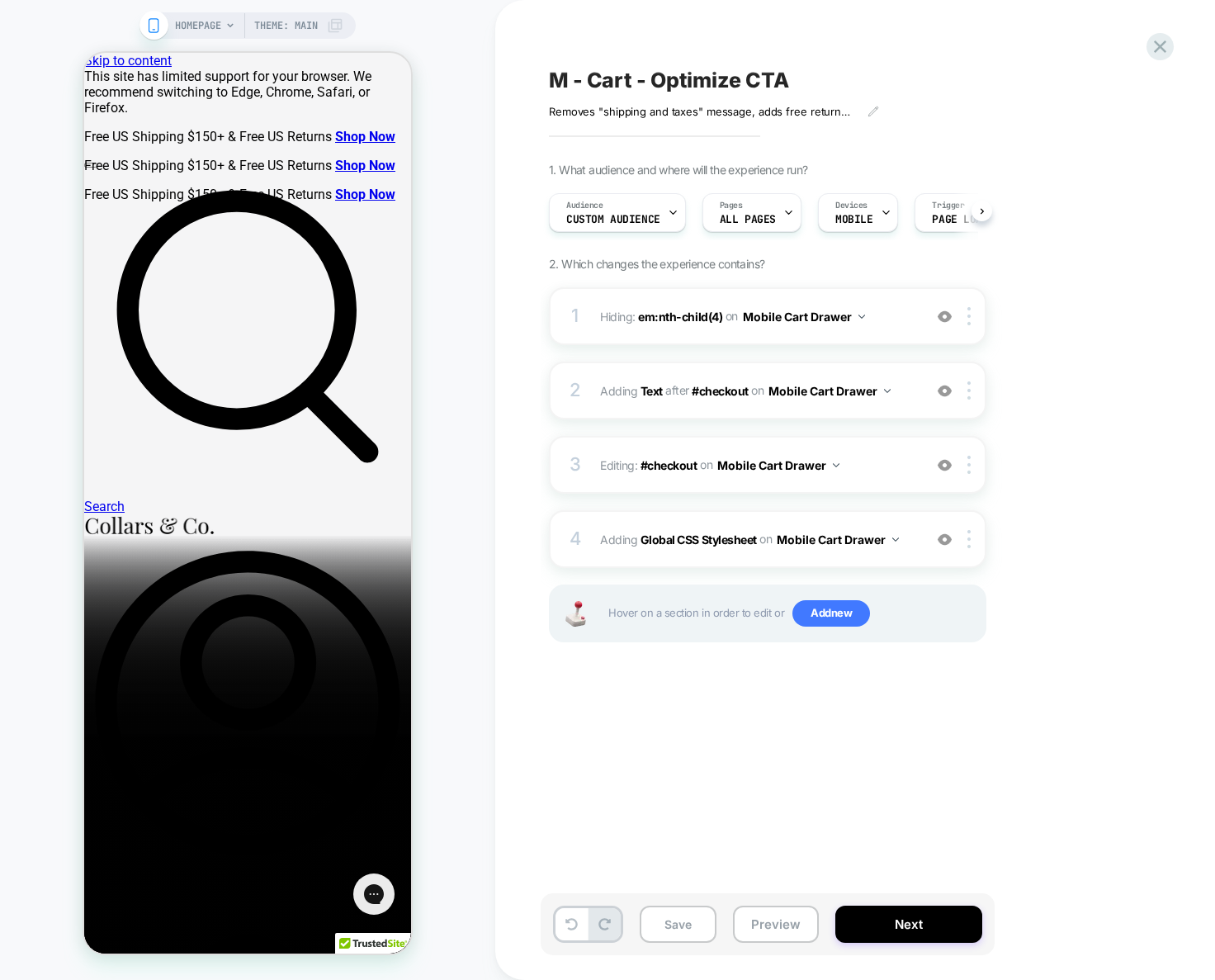
scroll to position [0, 1]
click at [695, 924] on button "Save" at bounding box center [678, 924] width 77 height 38
